Goal: Transaction & Acquisition: Purchase product/service

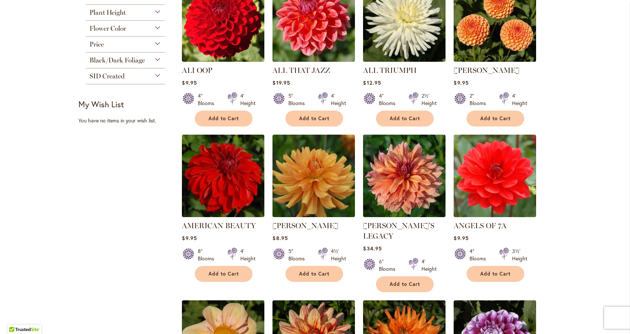
scroll to position [345, 0]
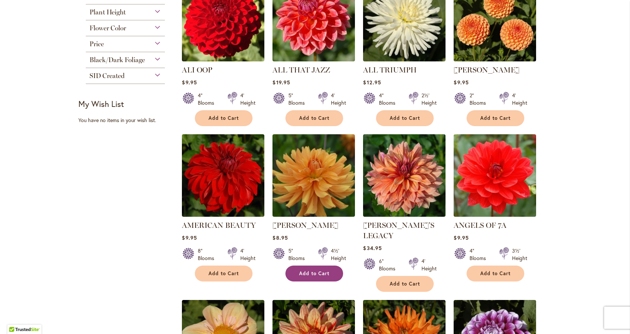
click at [308, 274] on span "Add to Cart" at bounding box center [314, 273] width 30 height 6
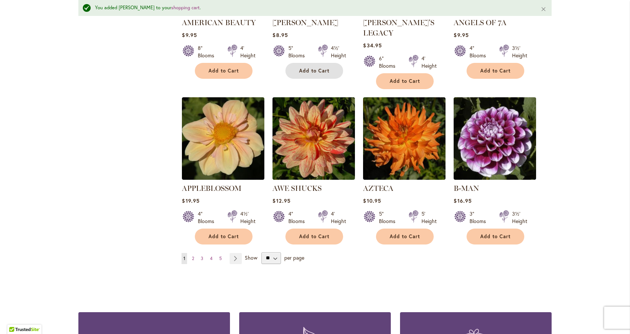
scroll to position [568, 0]
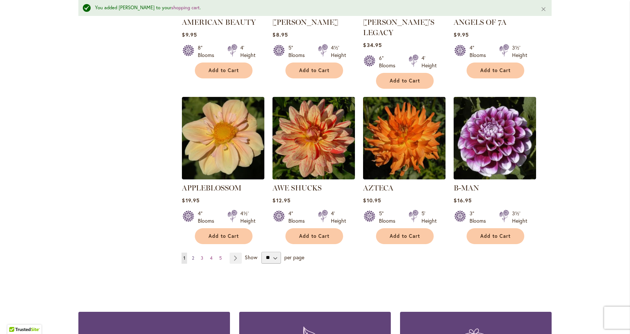
click at [195, 253] on link "Page 2" at bounding box center [193, 258] width 6 height 11
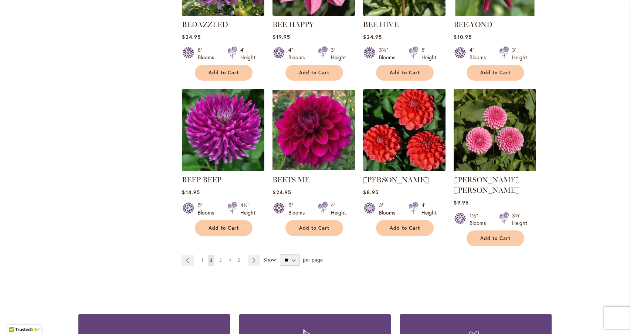
scroll to position [548, 0]
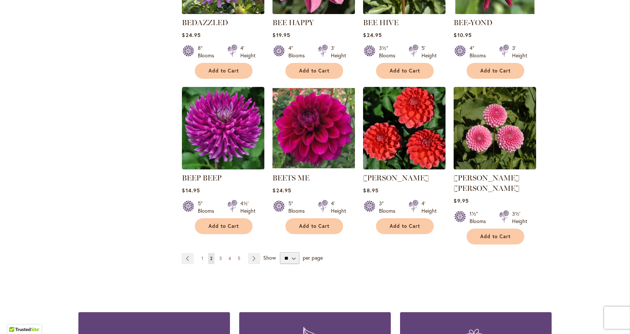
click at [219, 256] on span "3" at bounding box center [220, 259] width 3 height 6
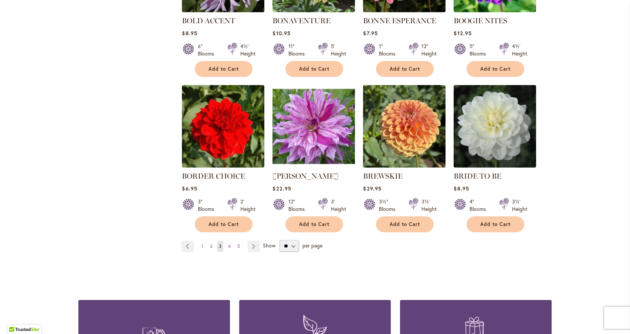
scroll to position [550, 0]
click at [229, 246] on span "4" at bounding box center [229, 246] width 3 height 6
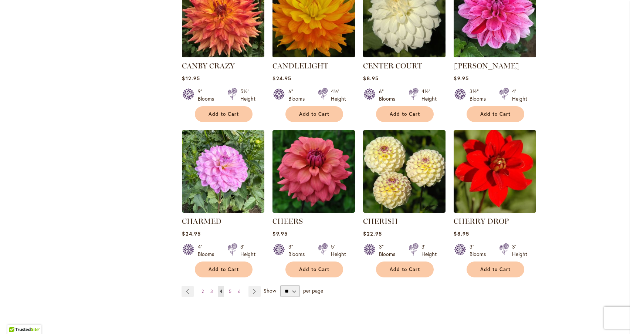
scroll to position [516, 0]
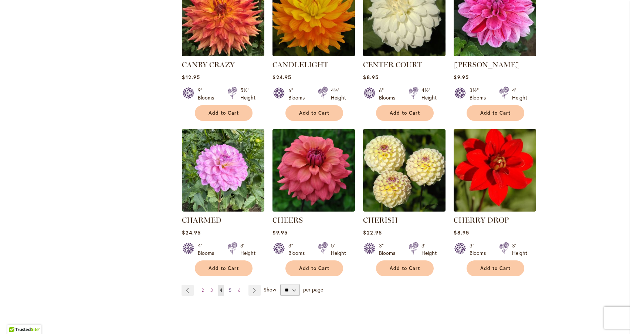
click at [229, 290] on span "5" at bounding box center [230, 290] width 3 height 6
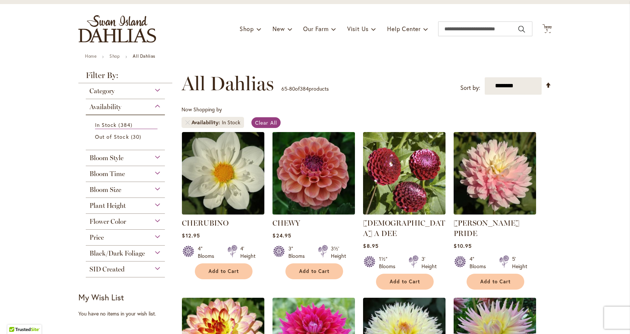
scroll to position [37, 0]
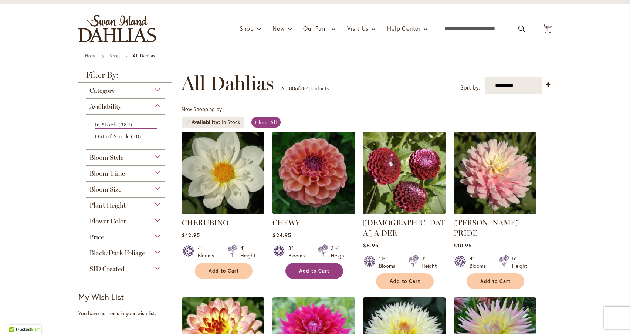
click at [306, 274] on button "Add to Cart" at bounding box center [315, 271] width 58 height 16
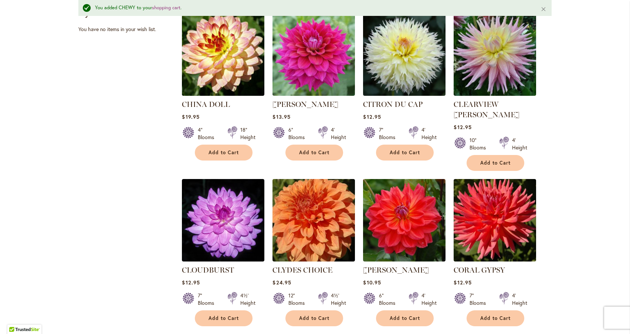
scroll to position [342, 0]
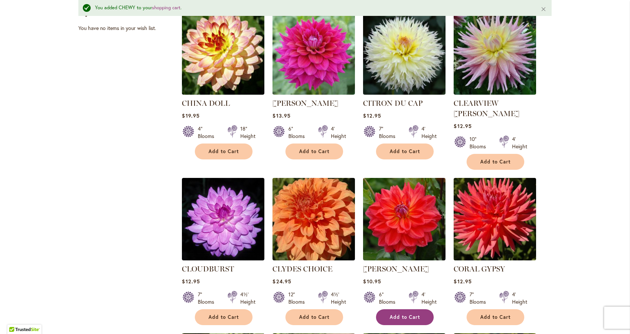
click at [402, 309] on button "Add to Cart" at bounding box center [405, 317] width 58 height 16
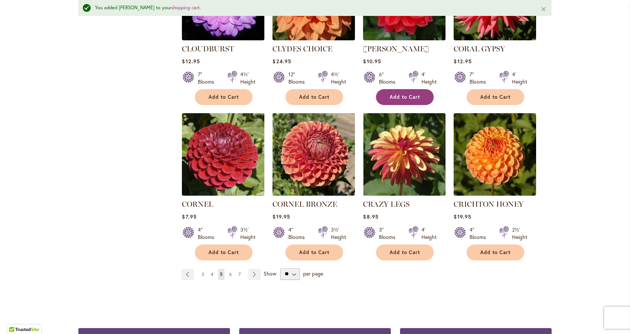
scroll to position [565, 0]
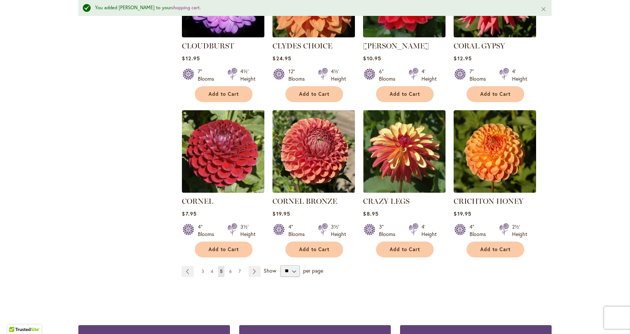
click at [230, 269] on span "6" at bounding box center [230, 272] width 3 height 6
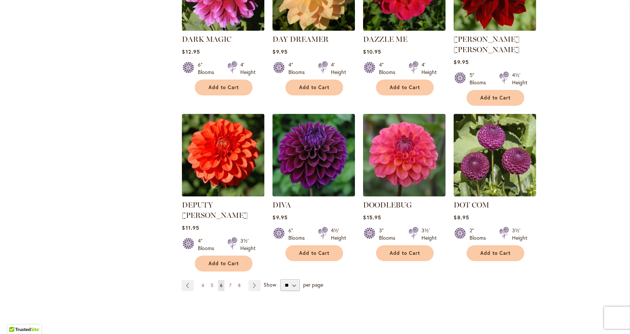
scroll to position [569, 0]
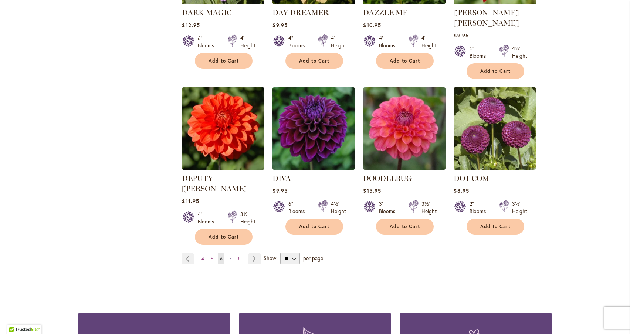
click at [229, 256] on span "7" at bounding box center [230, 259] width 2 height 6
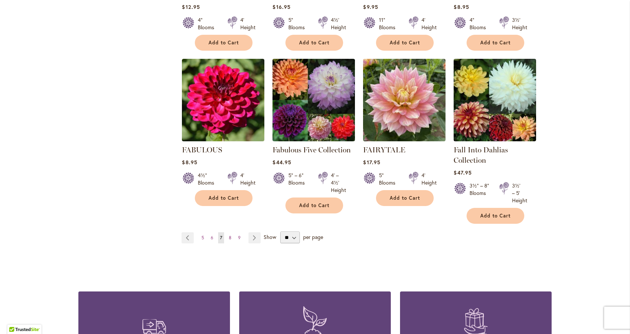
scroll to position [590, 0]
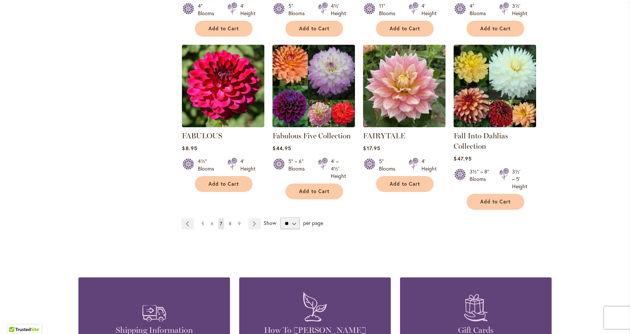
click at [230, 223] on span "8" at bounding box center [230, 224] width 3 height 6
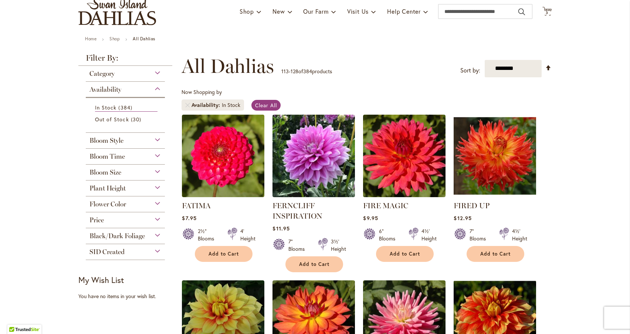
scroll to position [90, 0]
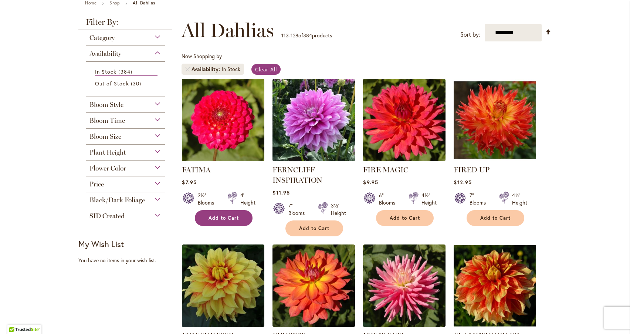
click at [227, 219] on span "Add to Cart" at bounding box center [224, 218] width 30 height 6
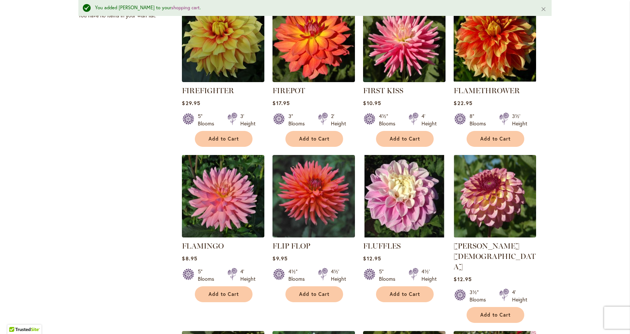
scroll to position [357, 0]
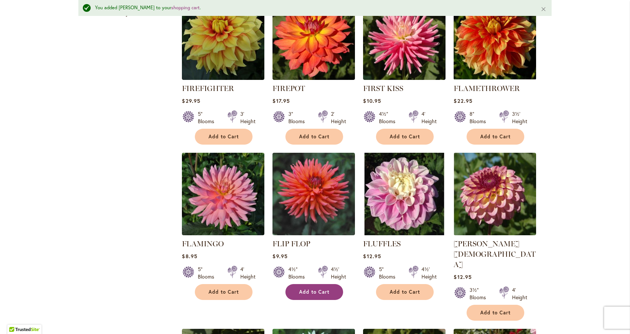
click at [316, 290] on span "Add to Cart" at bounding box center [314, 292] width 30 height 6
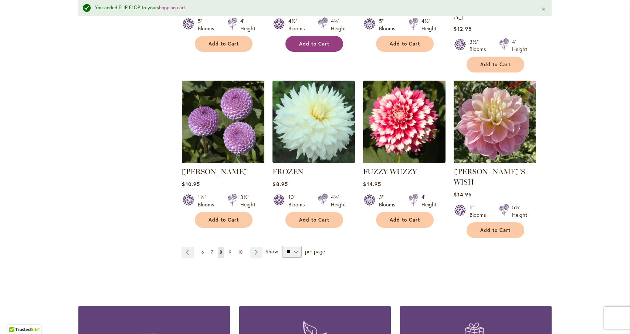
scroll to position [614, 0]
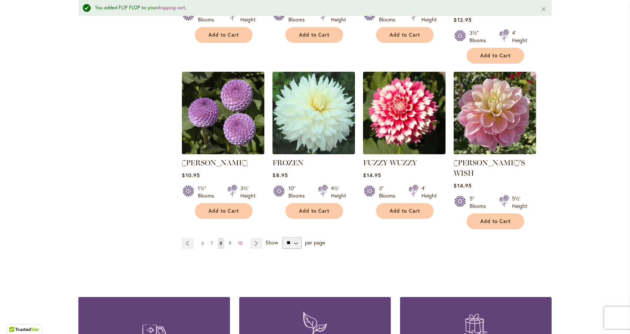
click at [229, 240] on span "9" at bounding box center [230, 243] width 3 height 6
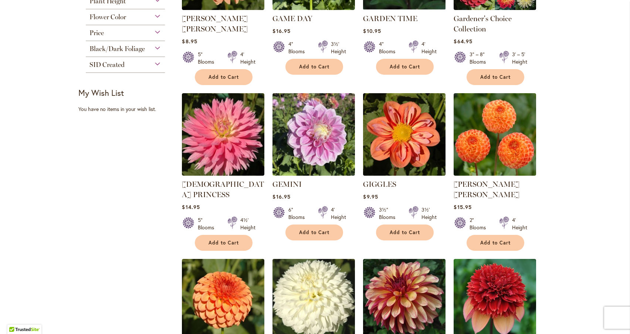
scroll to position [242, 0]
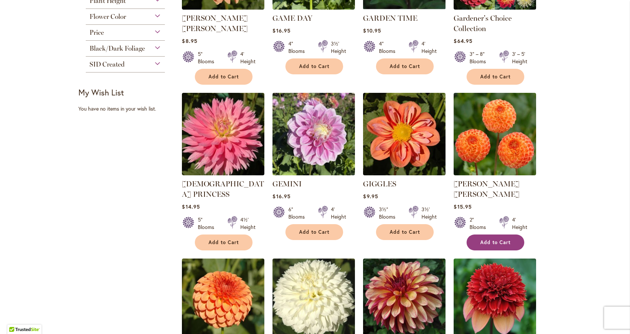
click at [485, 239] on span "Add to Cart" at bounding box center [495, 242] width 30 height 6
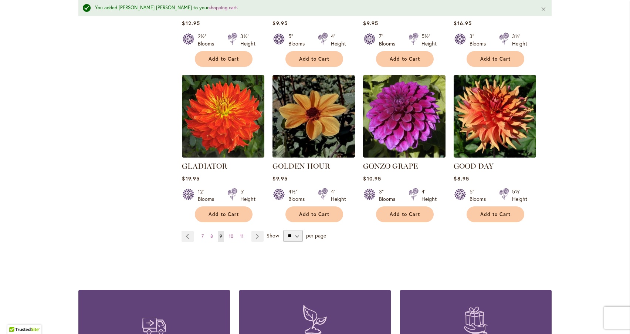
scroll to position [601, 0]
click at [233, 233] on span "10" at bounding box center [231, 236] width 4 height 6
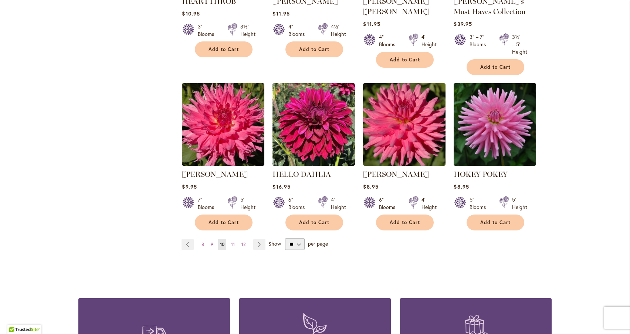
scroll to position [581, 0]
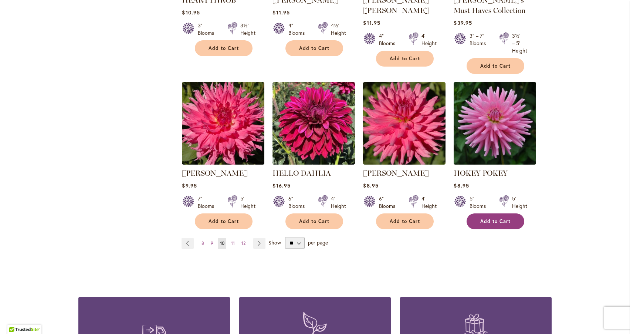
click at [505, 221] on span "Add to Cart" at bounding box center [495, 221] width 30 height 6
click at [235, 239] on link "Page 11" at bounding box center [232, 243] width 7 height 11
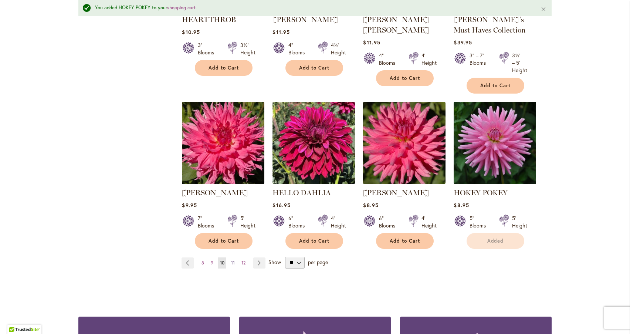
scroll to position [600, 0]
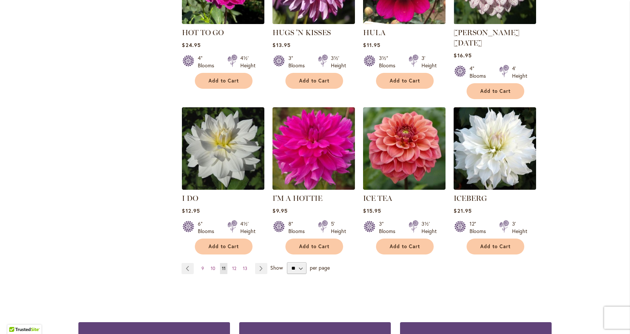
scroll to position [551, 0]
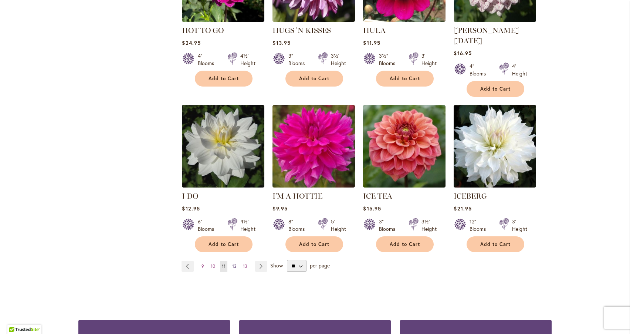
click at [234, 263] on span "12" at bounding box center [234, 266] width 4 height 6
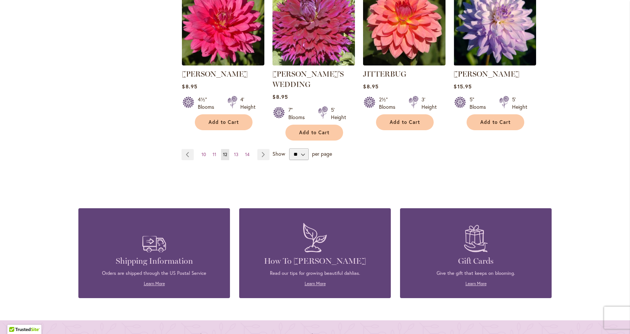
scroll to position [678, 0]
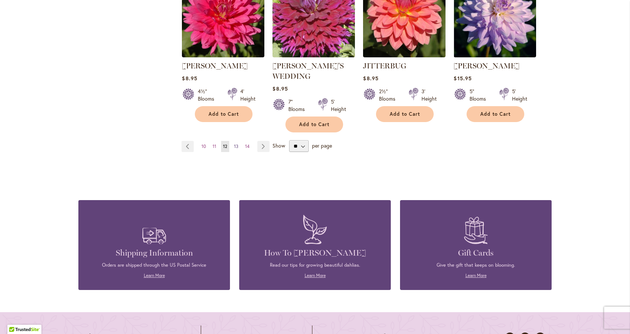
click at [237, 144] on span "13" at bounding box center [236, 147] width 4 height 6
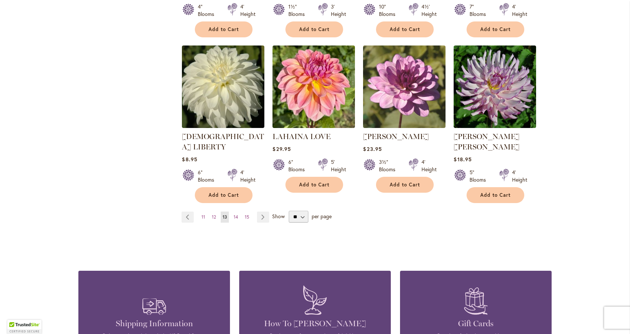
scroll to position [590, 0]
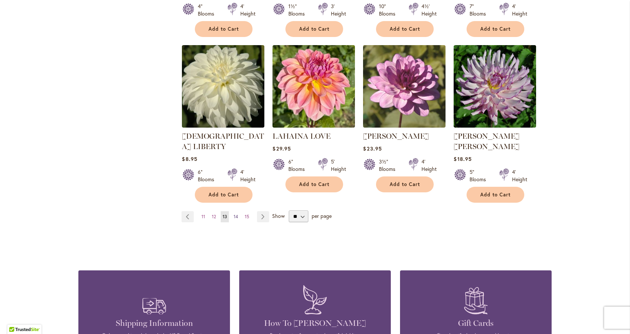
click at [236, 214] on span "14" at bounding box center [236, 217] width 4 height 6
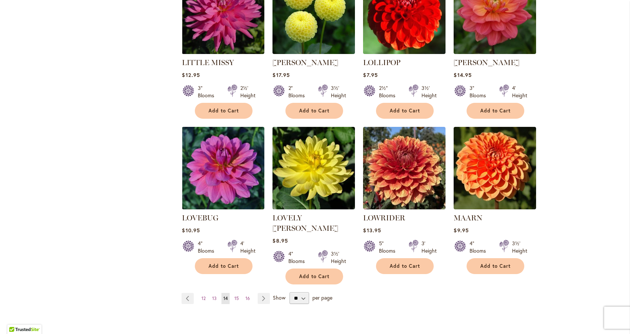
scroll to position [519, 0]
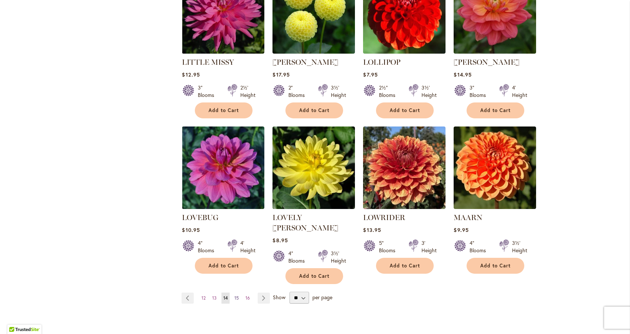
click at [237, 295] on span "15" at bounding box center [237, 298] width 4 height 6
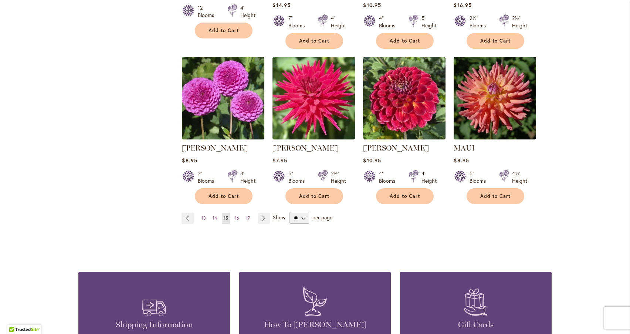
scroll to position [591, 0]
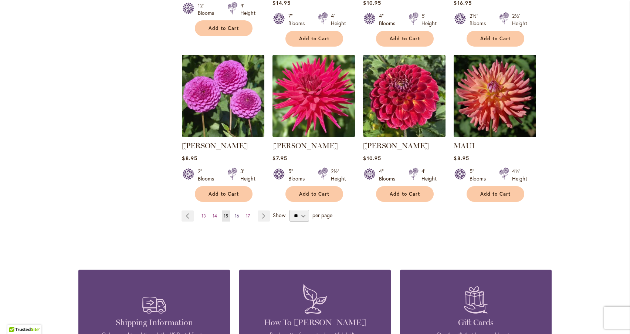
click at [237, 215] on span "16" at bounding box center [237, 216] width 4 height 6
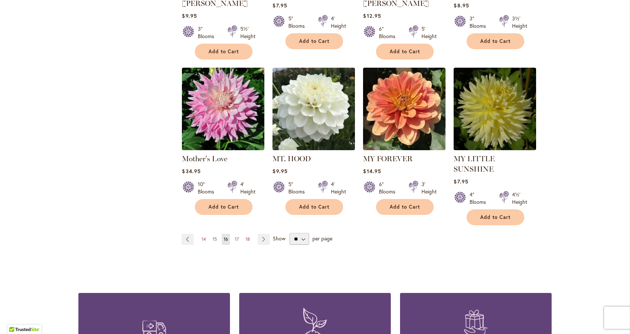
scroll to position [570, 0]
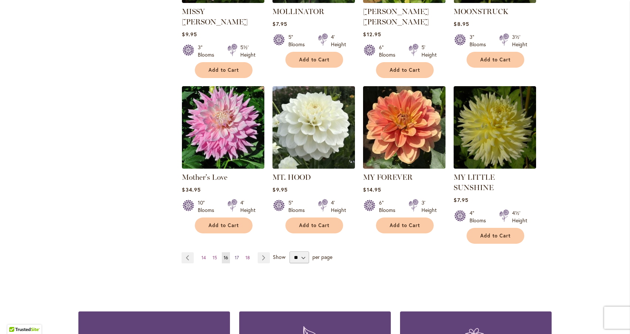
click at [237, 255] on span "17" at bounding box center [237, 258] width 4 height 6
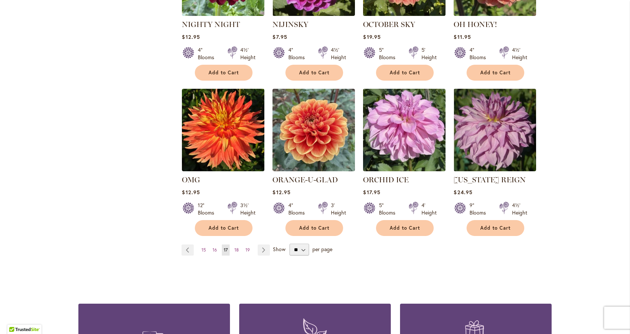
scroll to position [547, 0]
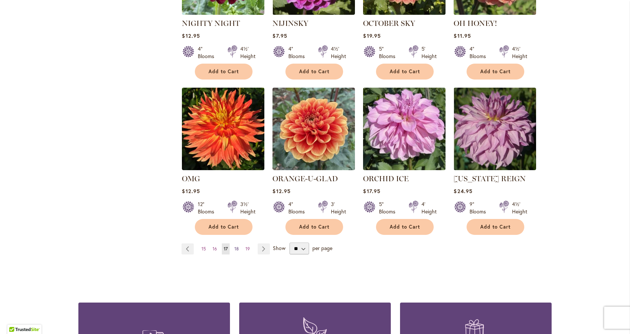
click at [238, 247] on span "18" at bounding box center [237, 249] width 4 height 6
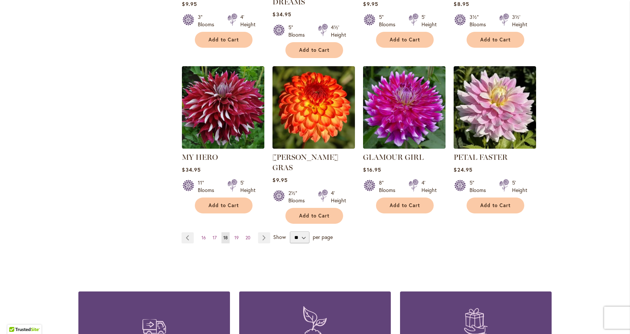
scroll to position [592, 0]
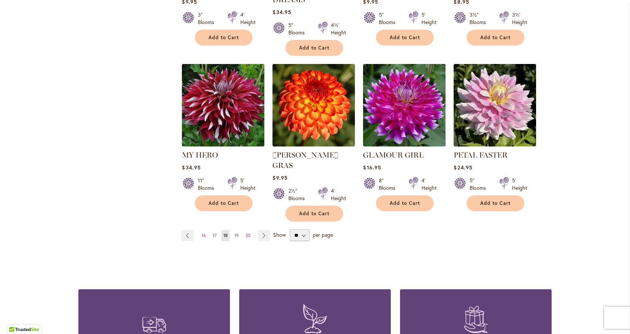
click at [235, 233] on span "19" at bounding box center [237, 236] width 4 height 6
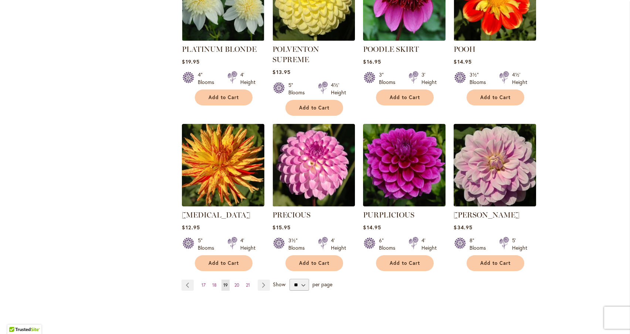
scroll to position [534, 0]
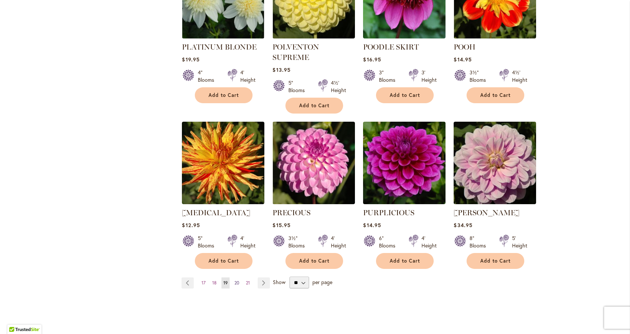
click at [237, 280] on span "20" at bounding box center [237, 283] width 5 height 6
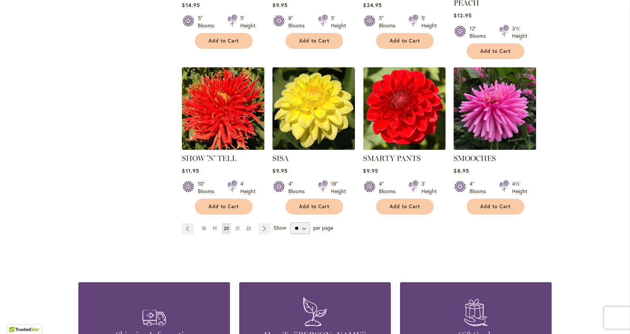
scroll to position [580, 0]
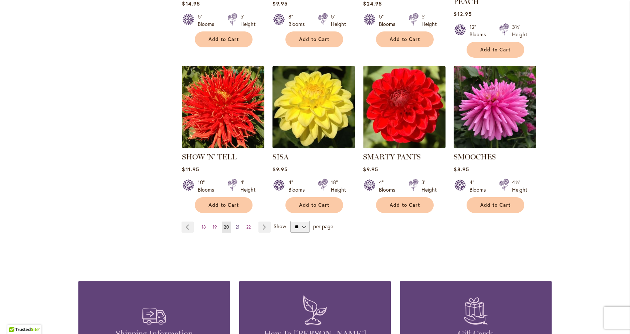
click at [239, 224] on span "21" at bounding box center [238, 227] width 4 height 6
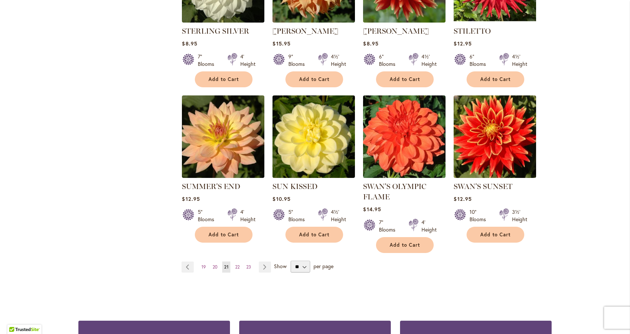
scroll to position [543, 0]
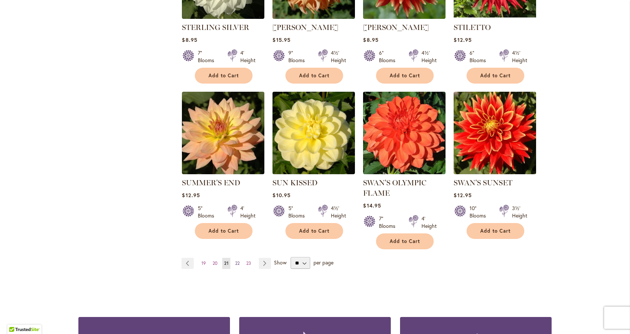
click at [239, 260] on span "22" at bounding box center [237, 263] width 4 height 6
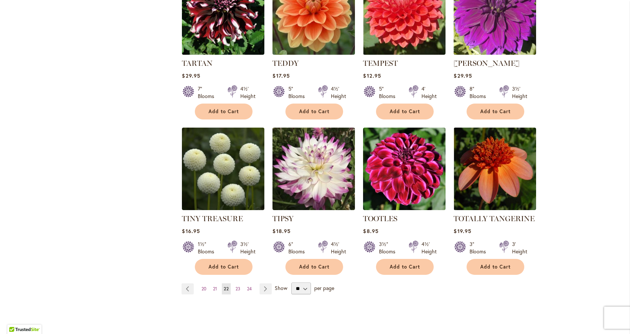
scroll to position [525, 0]
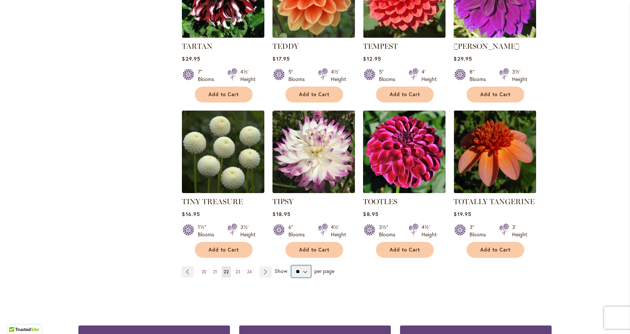
click at [303, 271] on select "** ** ** **" at bounding box center [301, 272] width 20 height 12
select select "**"
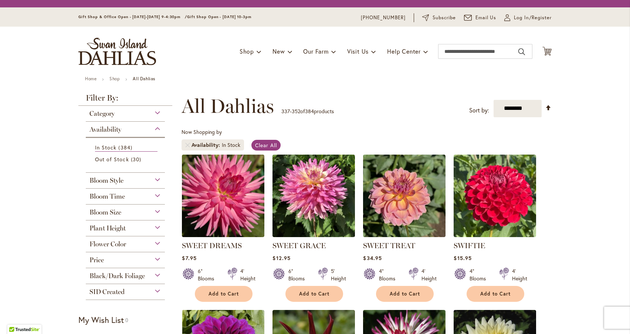
select select "**"
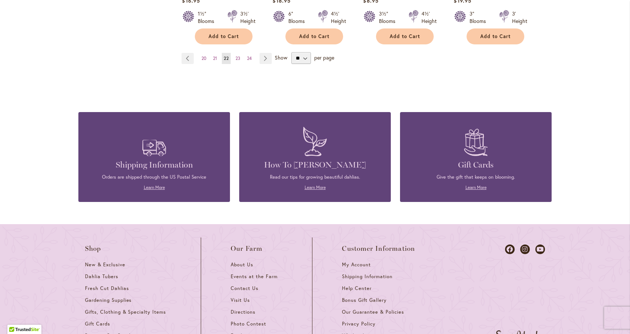
scroll to position [543, 0]
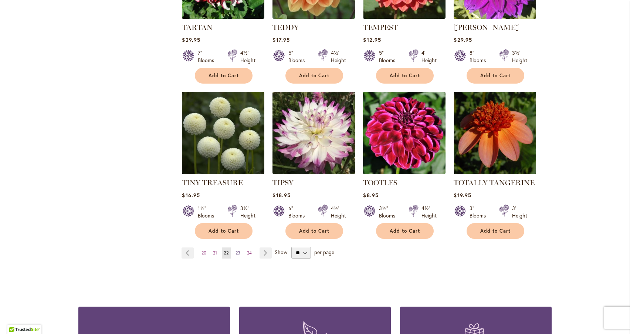
click at [239, 253] on span "23" at bounding box center [238, 253] width 5 height 6
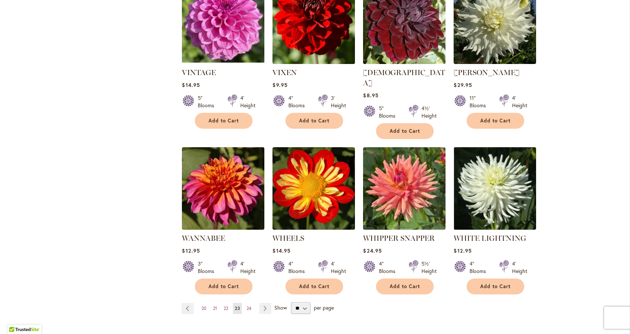
scroll to position [499, 0]
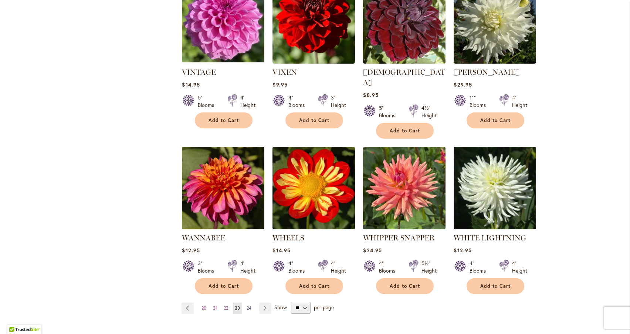
click at [250, 305] on span "24" at bounding box center [249, 308] width 5 height 6
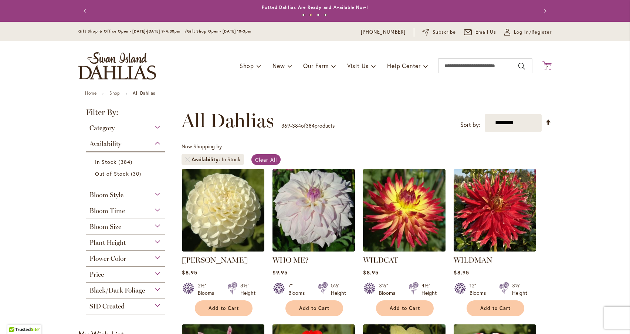
click at [544, 63] on icon at bounding box center [547, 65] width 9 height 9
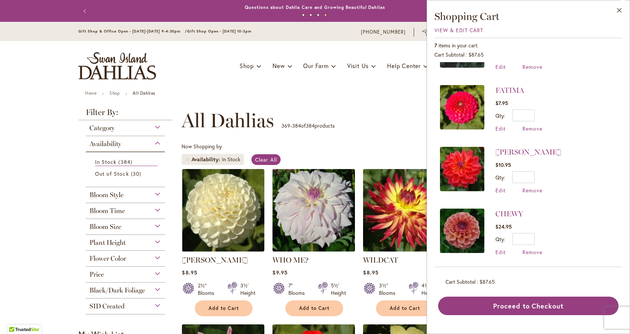
scroll to position [230, 0]
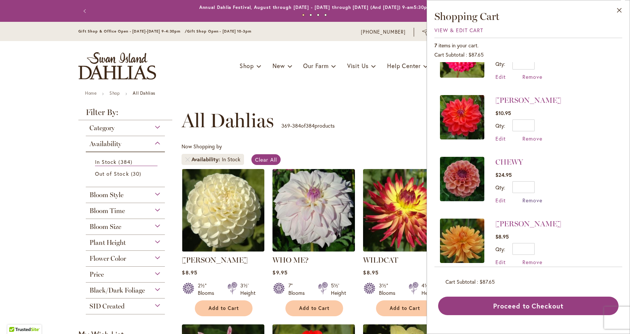
click at [528, 197] on span "Remove" at bounding box center [533, 200] width 20 height 7
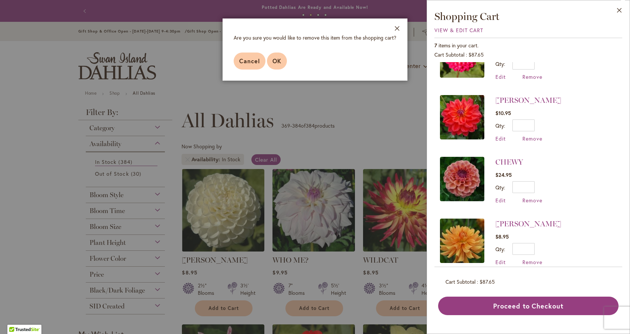
click at [278, 57] on span "OK" at bounding box center [277, 61] width 9 height 8
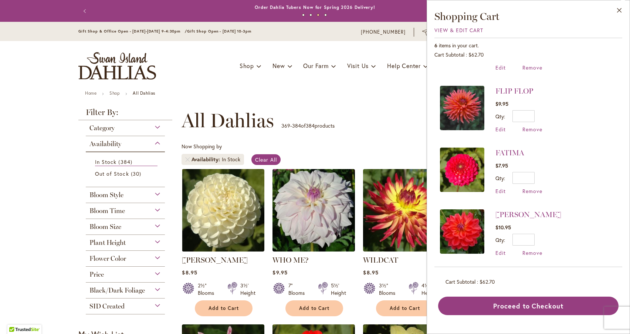
scroll to position [113, 0]
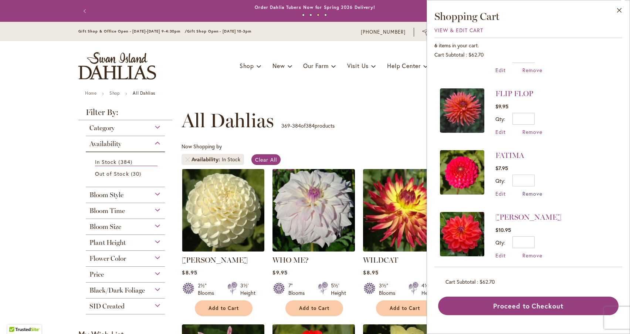
click at [529, 190] on span "Remove" at bounding box center [533, 193] width 20 height 7
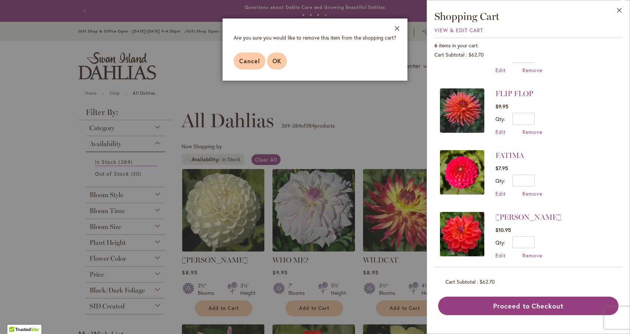
click at [276, 63] on span "OK" at bounding box center [277, 61] width 9 height 8
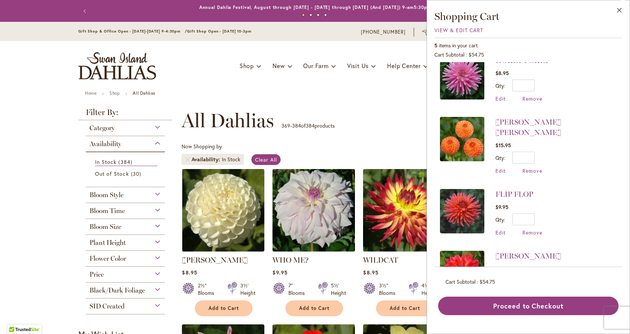
scroll to position [0, 0]
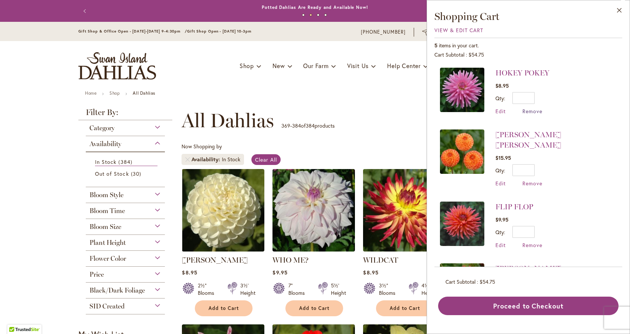
click at [527, 110] on span "Remove" at bounding box center [533, 111] width 20 height 7
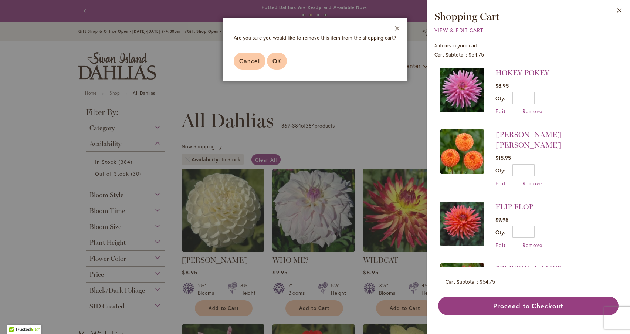
click at [274, 63] on span "OK" at bounding box center [277, 61] width 9 height 8
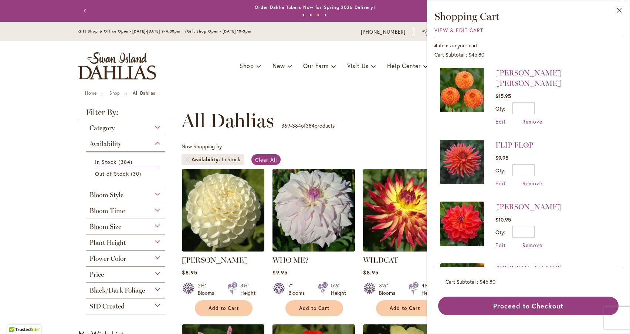
scroll to position [45, 0]
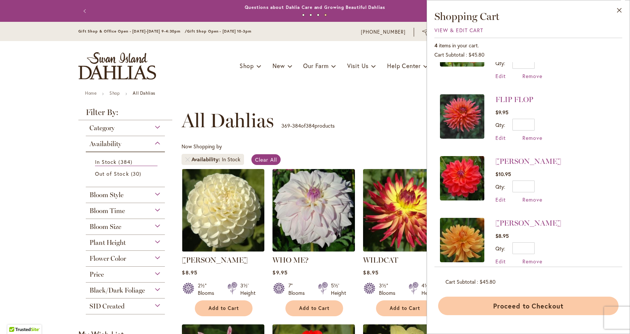
click at [520, 310] on button "Proceed to Checkout" at bounding box center [528, 306] width 181 height 18
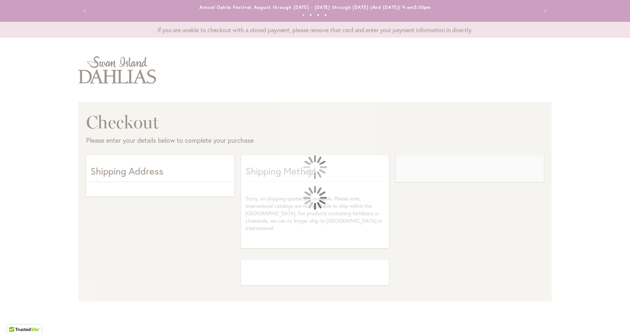
select select "**"
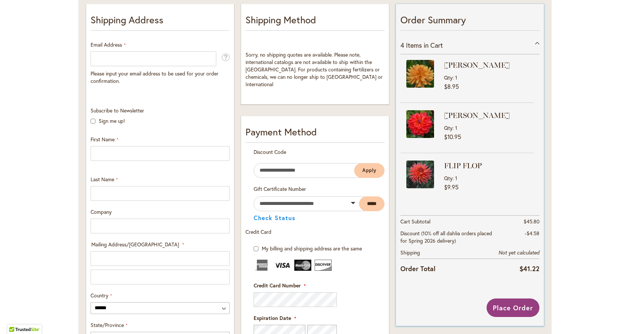
scroll to position [148, 0]
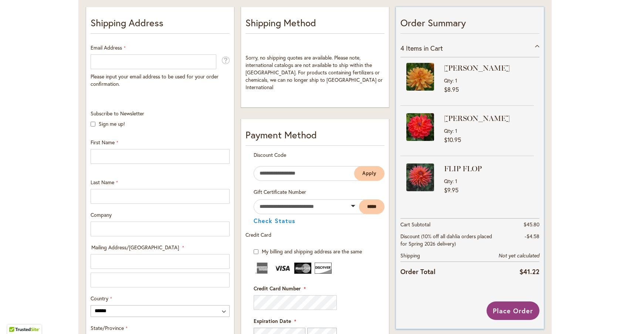
click at [536, 46] on div "4 Items in Cart" at bounding box center [470, 48] width 139 height 18
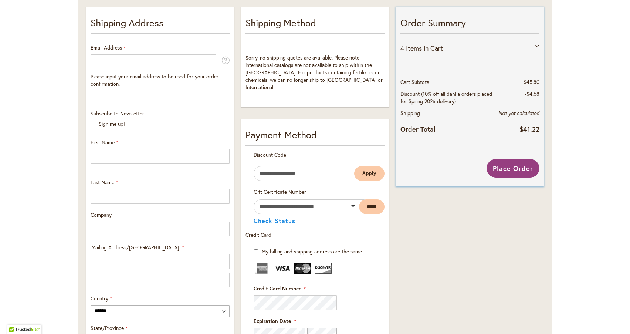
click at [536, 46] on div "4 Items in Cart" at bounding box center [470, 48] width 139 height 18
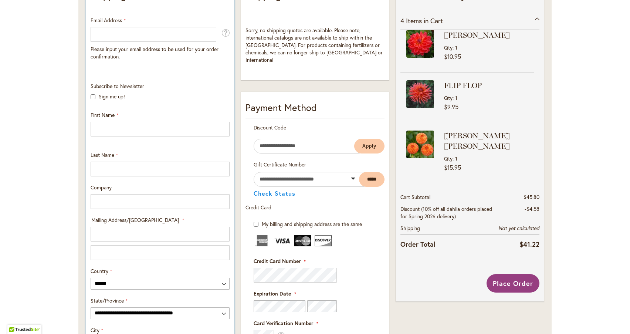
scroll to position [0, 0]
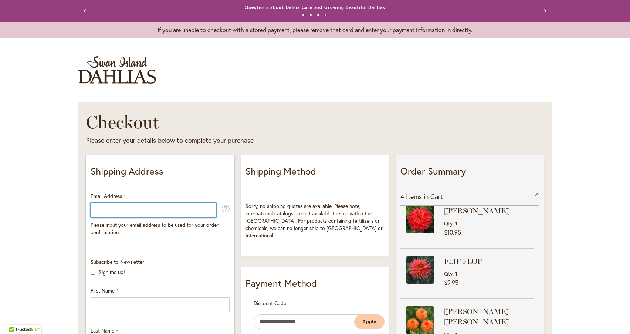
click at [154, 206] on input "Email Address" at bounding box center [154, 210] width 126 height 15
type input "**********"
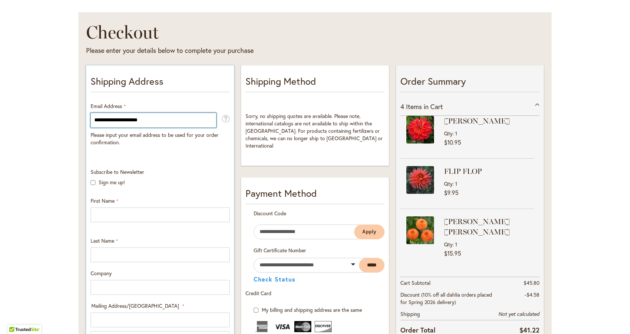
scroll to position [90, 0]
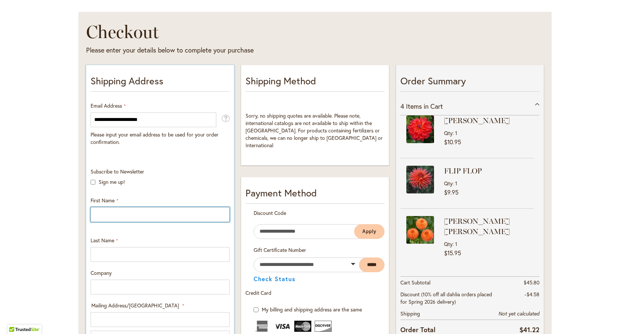
click at [113, 213] on input "First Name" at bounding box center [160, 214] width 139 height 15
type input "*******"
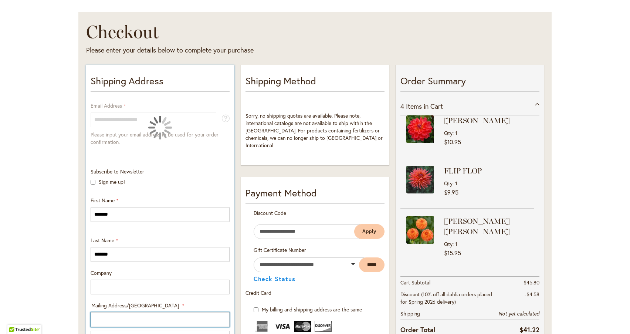
type input "**********"
select select "**"
type input "********"
type input "*****"
type input "**********"
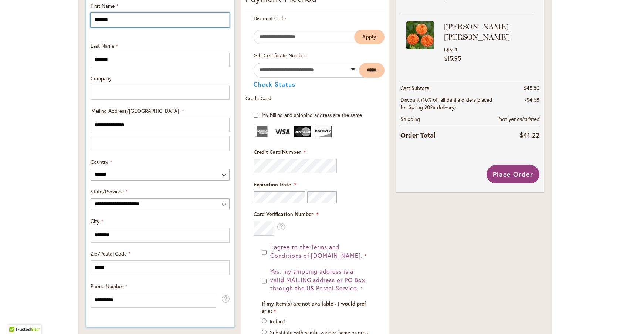
scroll to position [339, 0]
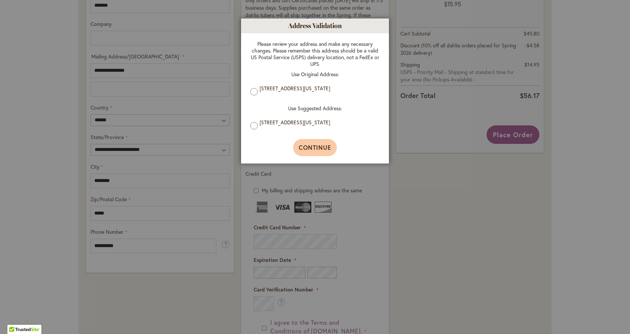
click at [315, 148] on span "Continue" at bounding box center [315, 148] width 33 height 8
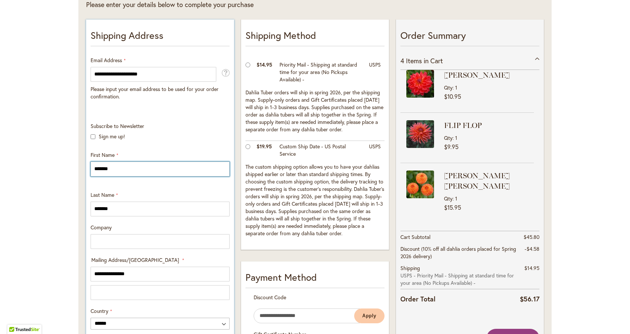
scroll to position [0, 0]
